Goal: Navigation & Orientation: Find specific page/section

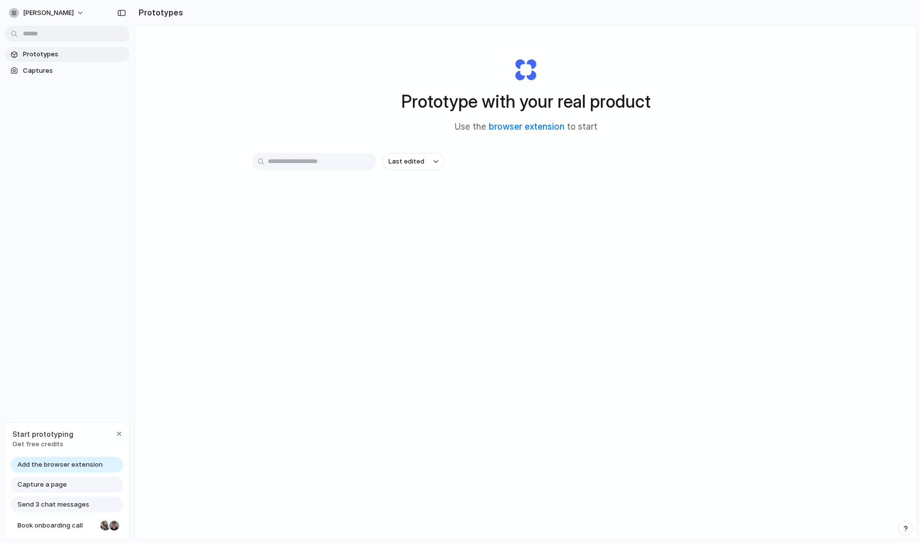
click at [561, 101] on h1 "Prototype with your real product" at bounding box center [525, 101] width 249 height 26
click at [517, 67] on div "Prototype with your real product Use the browser extension to start" at bounding box center [526, 91] width 399 height 108
click at [467, 125] on span "Use the browser extension to start" at bounding box center [526, 127] width 143 height 13
click at [461, 105] on h1 "Prototype with your real product" at bounding box center [525, 101] width 249 height 26
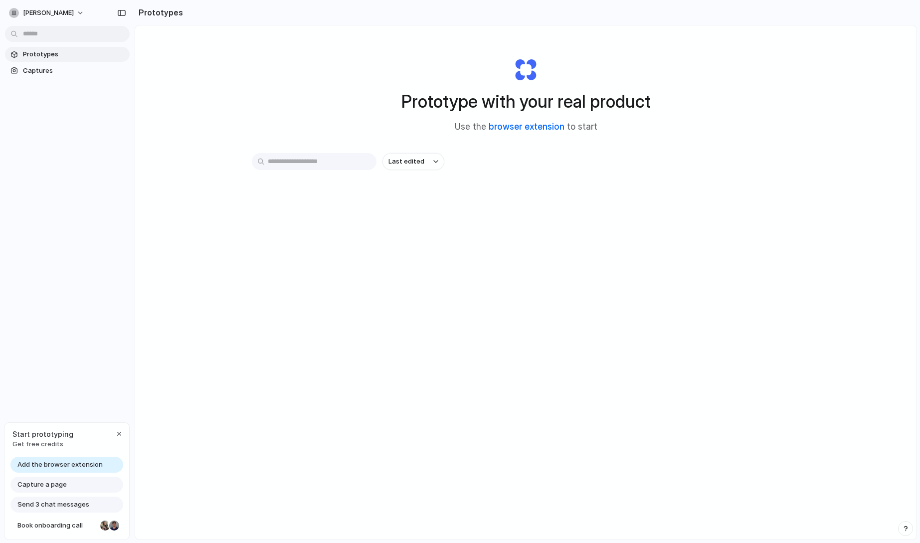
click at [523, 128] on link "browser extension" at bounding box center [527, 127] width 76 height 10
